Goal: Transaction & Acquisition: Book appointment/travel/reservation

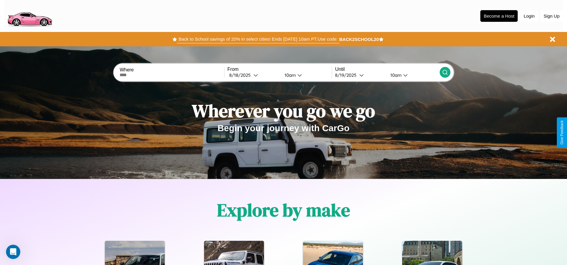
click at [258, 39] on button "Back to School savings of 20% in select cities! Ends [DATE] 10am PT. Use code:" at bounding box center [258, 39] width 162 height 8
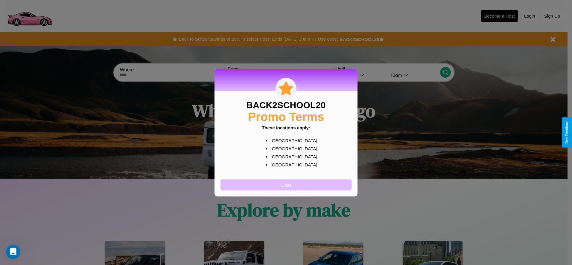
click at [286, 185] on button "Close" at bounding box center [285, 184] width 131 height 11
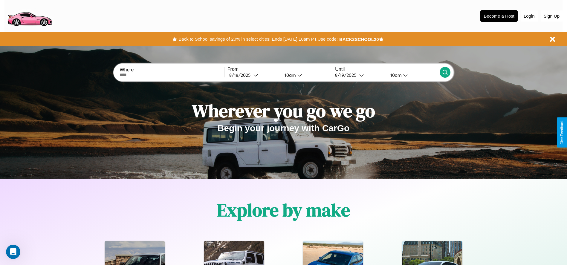
scroll to position [124, 0]
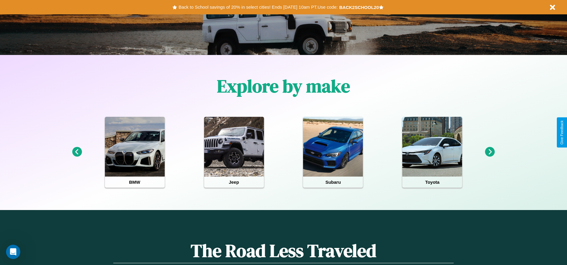
click at [490, 152] on icon at bounding box center [490, 152] width 10 height 10
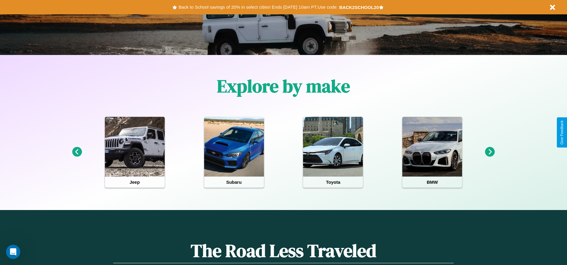
click at [490, 152] on icon at bounding box center [490, 152] width 10 height 10
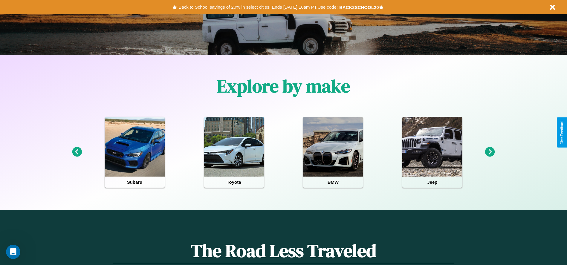
click at [490, 152] on icon at bounding box center [490, 152] width 10 height 10
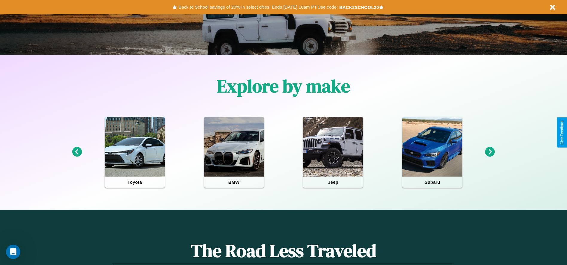
click at [490, 152] on icon at bounding box center [490, 152] width 10 height 10
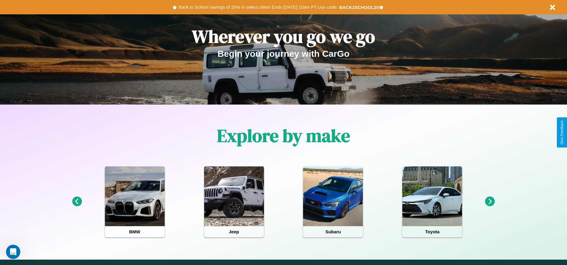
scroll to position [0, 0]
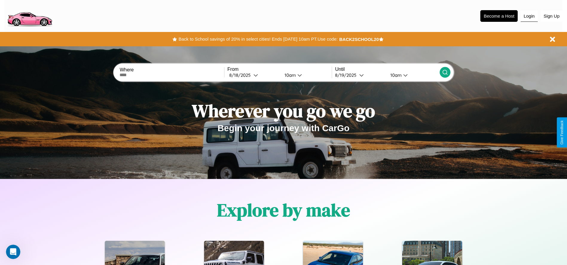
click at [529, 16] on button "Login" at bounding box center [529, 15] width 17 height 11
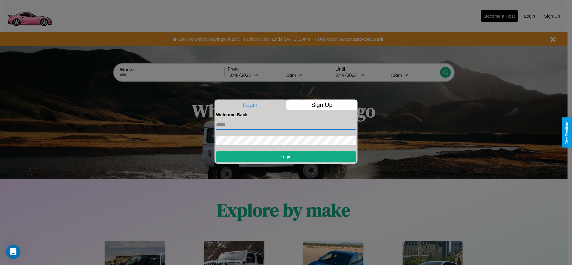
click at [286, 125] on input "text" at bounding box center [286, 125] width 140 height 10
type input "**********"
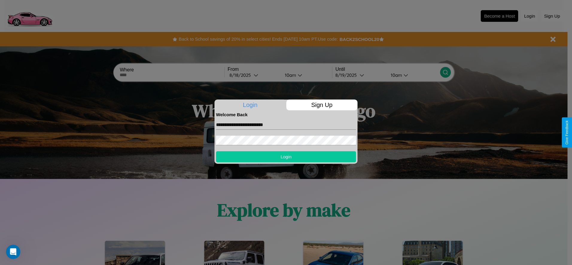
click at [286, 157] on button "Login" at bounding box center [286, 156] width 140 height 11
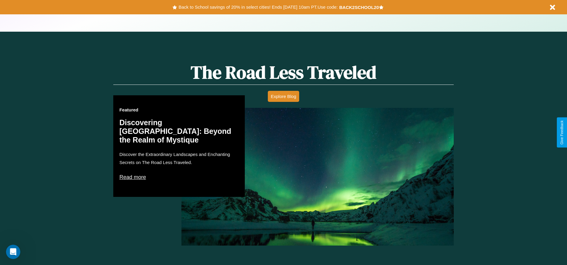
scroll to position [723, 0]
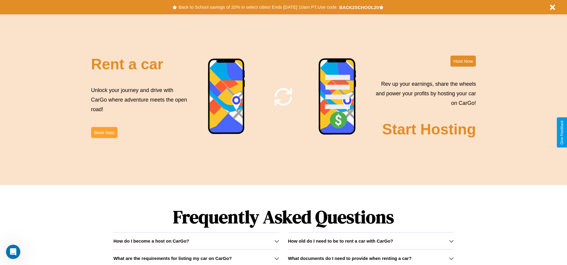
click at [104, 132] on button "Book Now" at bounding box center [104, 132] width 26 height 11
